Goal: Transaction & Acquisition: Obtain resource

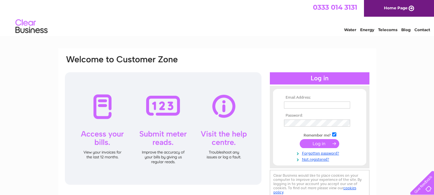
type input "hello@smart-cuisine.co.uk"
click at [318, 143] on input "submit" at bounding box center [318, 143] width 39 height 9
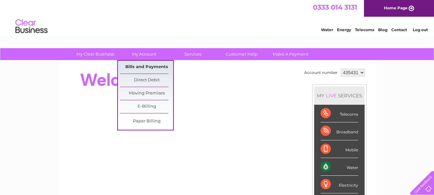
click at [151, 66] on link "Bills and Payments" at bounding box center [146, 67] width 53 height 13
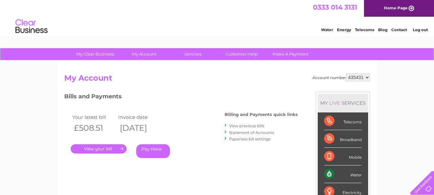
click at [107, 147] on link "." at bounding box center [99, 148] width 56 height 9
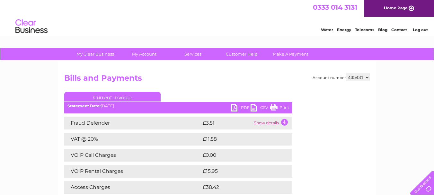
click at [241, 107] on link "PDF" at bounding box center [240, 108] width 19 height 9
